Goal: Check status: Check status

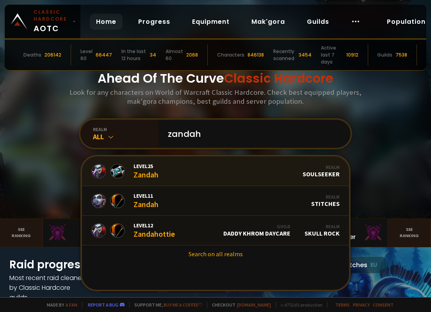
type input "zandah"
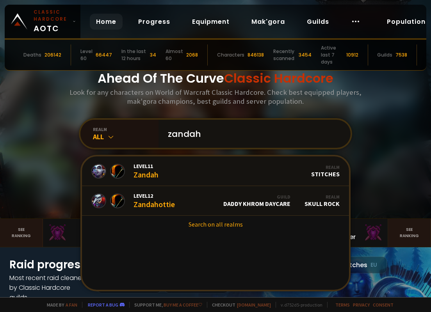
click at [178, 134] on input "zandah" at bounding box center [252, 134] width 178 height 28
click at [221, 225] on link "Search on all realms" at bounding box center [215, 224] width 267 height 17
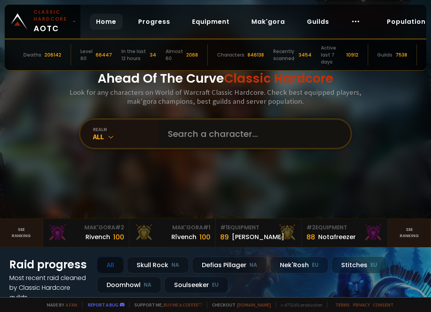
click at [210, 133] on input "text" at bounding box center [252, 134] width 178 height 28
type input "zandah"
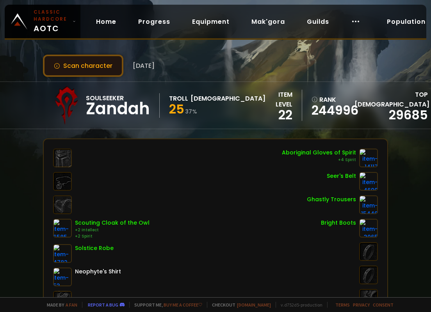
click at [80, 57] on button "Scan character" at bounding box center [83, 66] width 80 height 22
click at [88, 70] on button "Scan character" at bounding box center [83, 66] width 80 height 22
click at [248, 137] on div "Scan character [DATE] Soulseeker Zandah Troll Priest 25 37 % item level 22 rank…" at bounding box center [215, 149] width 431 height 298
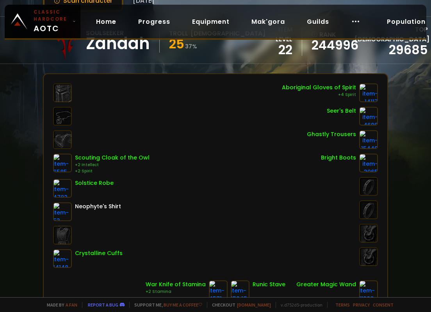
scroll to position [78, 0]
